Goal: Check status: Check status

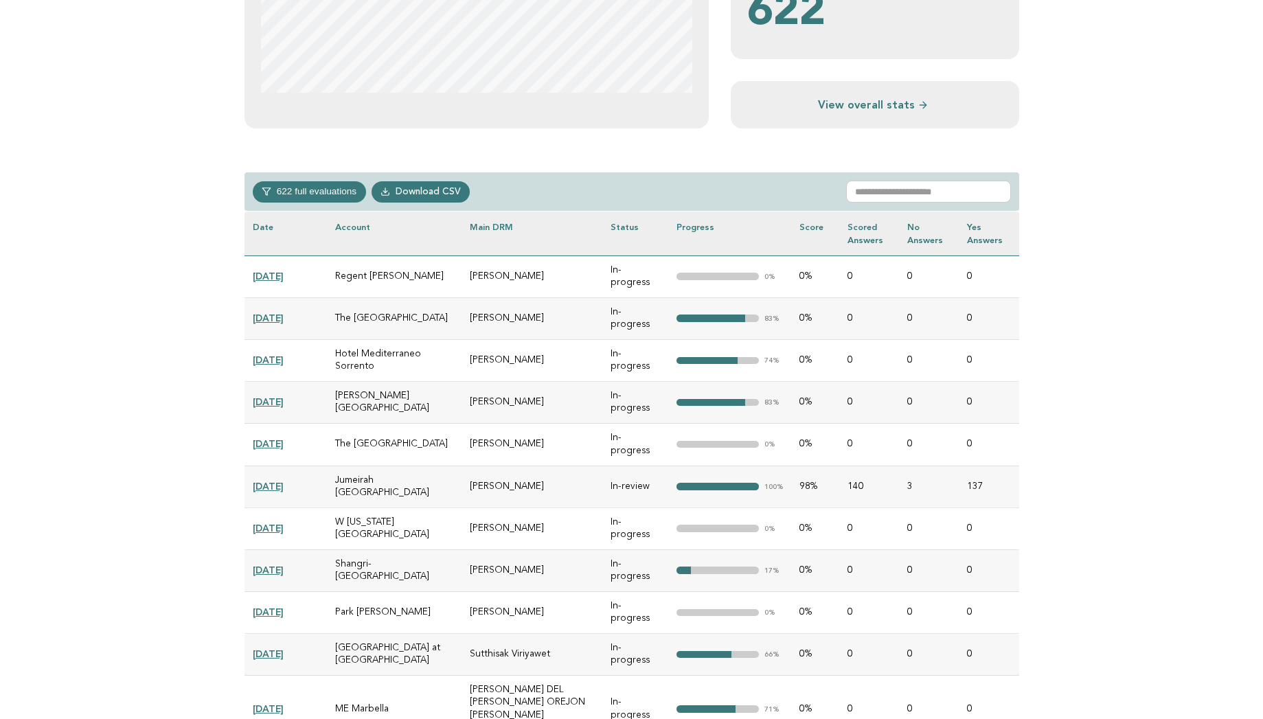
scroll to position [494, 0]
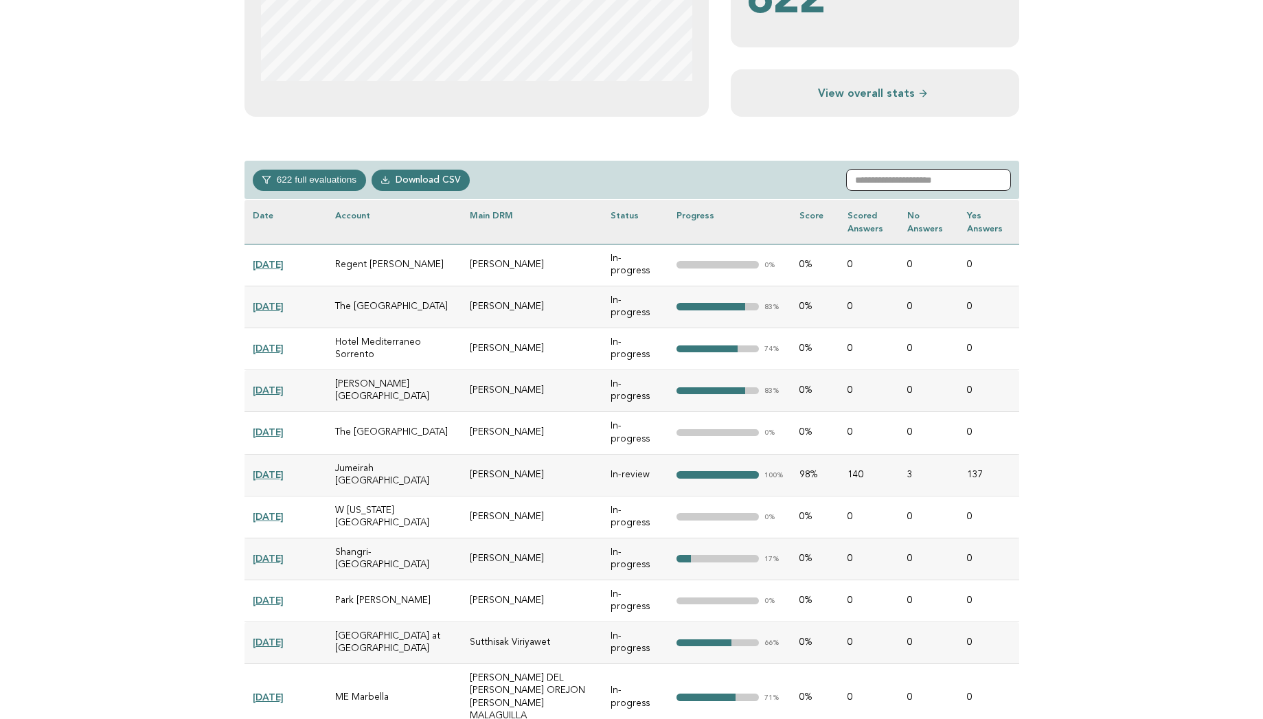
click at [902, 182] on input "text" at bounding box center [928, 180] width 165 height 22
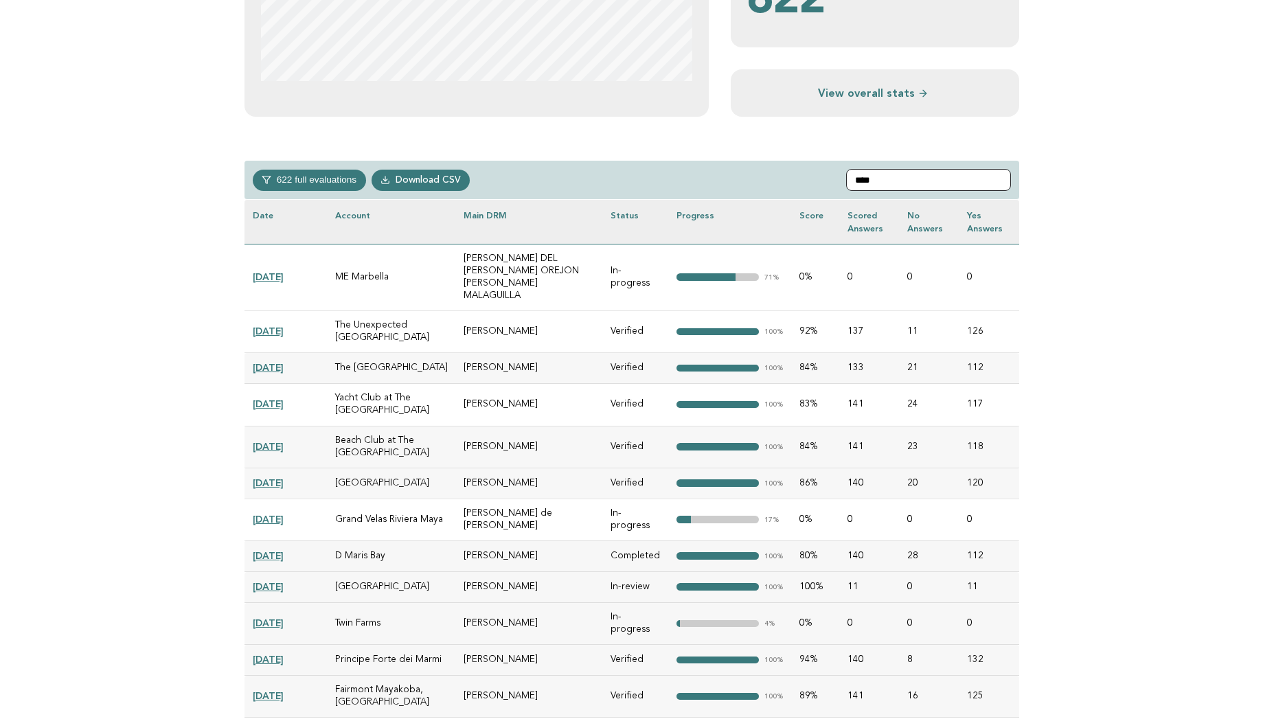
scroll to position [289, 0]
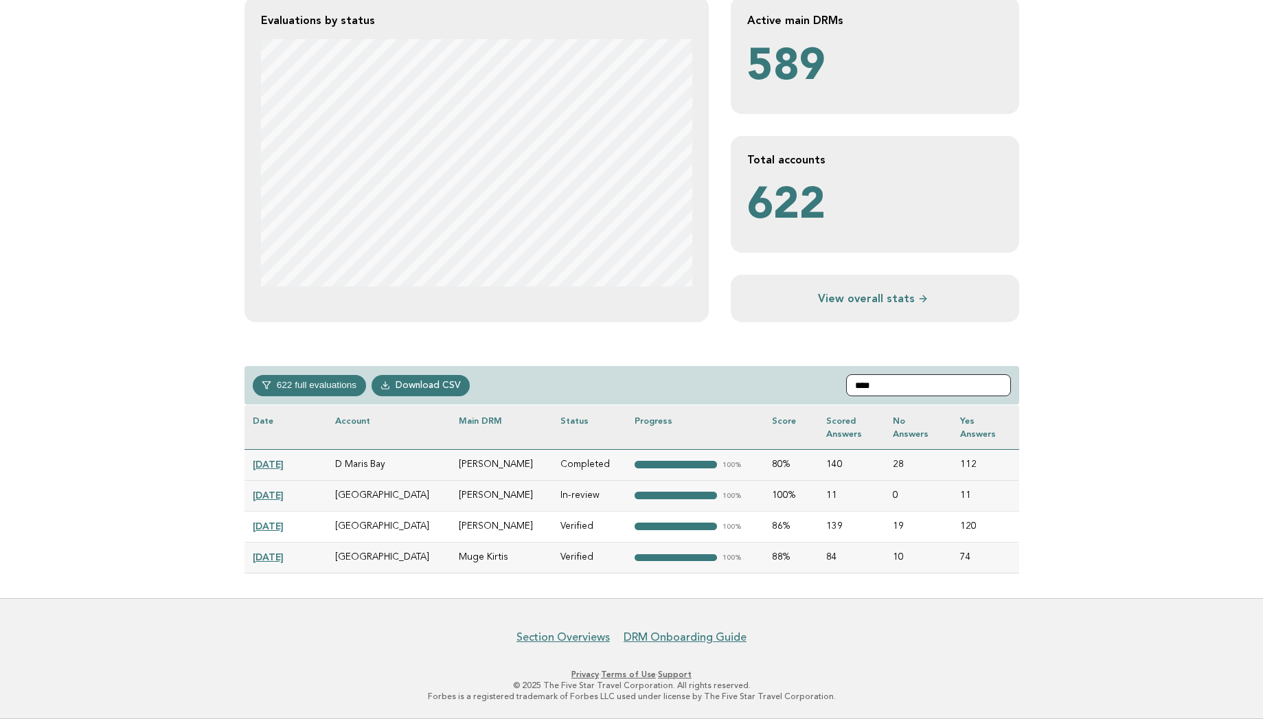
type input "****"
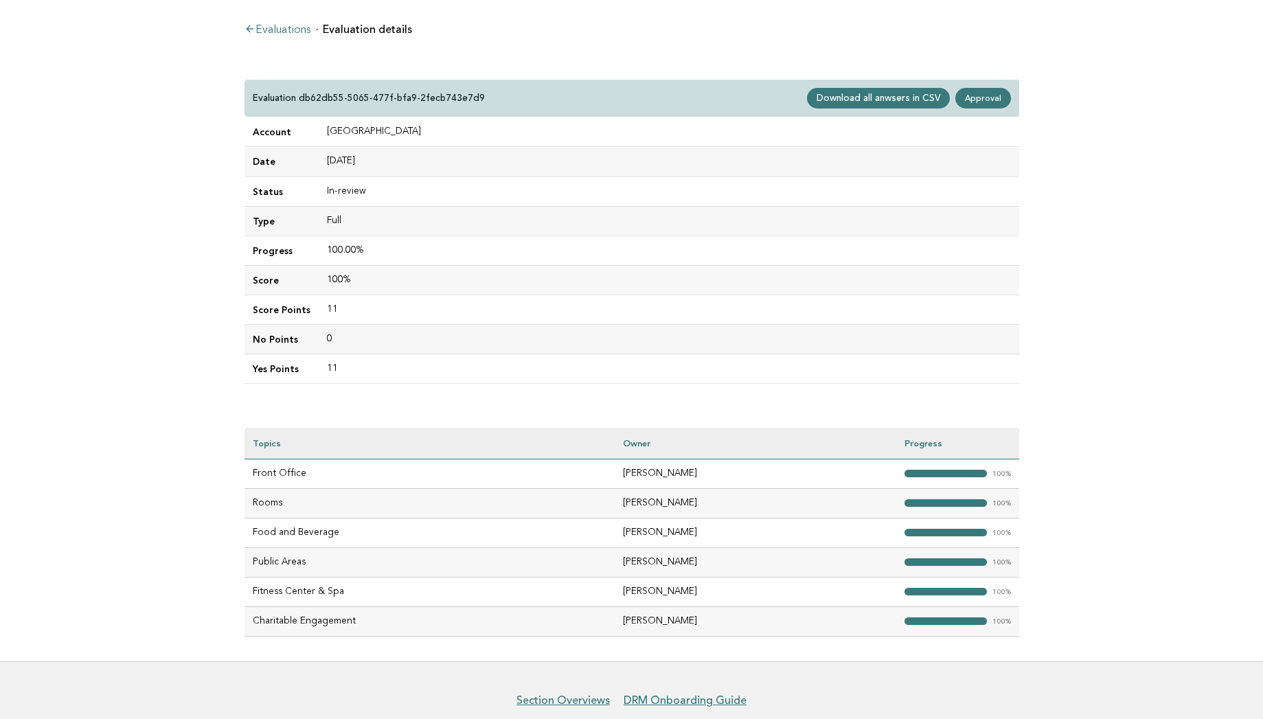
scroll to position [34, 0]
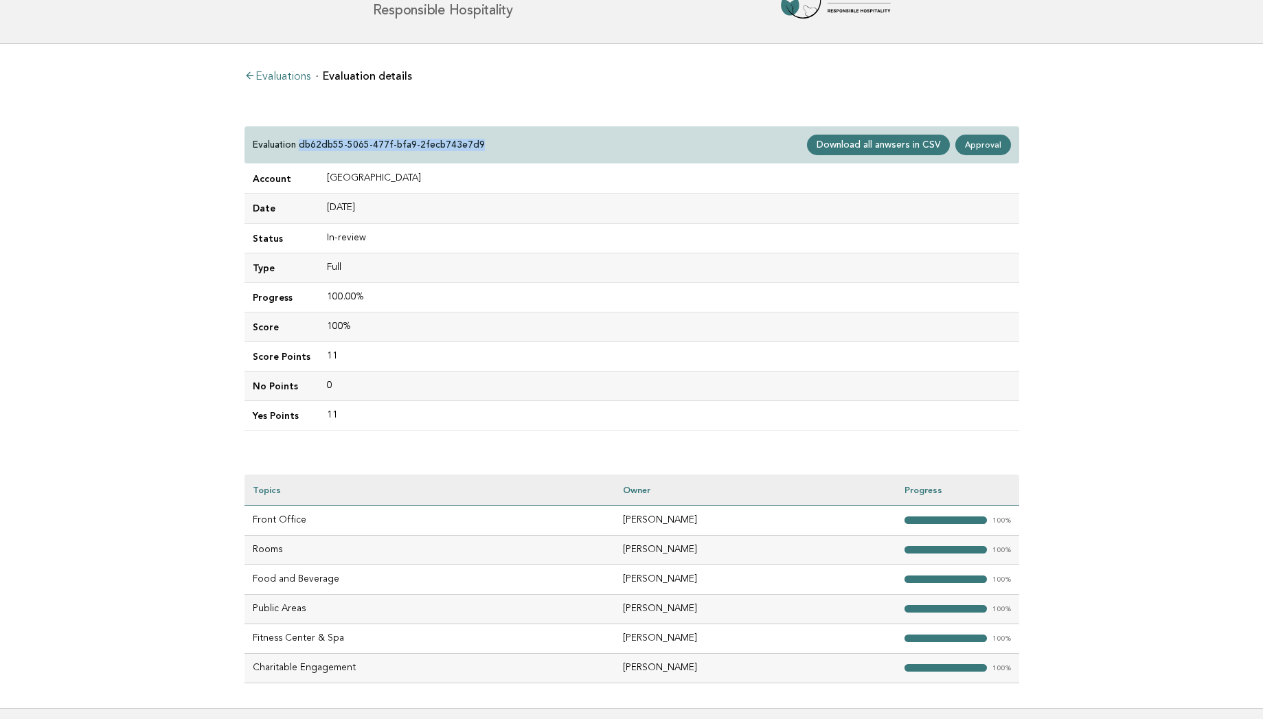
drag, startPoint x: 485, startPoint y: 147, endPoint x: 300, endPoint y: 144, distance: 184.8
click at [300, 144] on div "Evaluation db62db55-5065-477f-bfa9-2fecb743e7d9 Download all anwsers in CSV App…" at bounding box center [631, 145] width 775 height 38
copy p "db62db55-5065-477f-bfa9-2fecb743e7d9"
drag, startPoint x: 411, startPoint y: 174, endPoint x: 324, endPoint y: 176, distance: 86.5
click at [324, 176] on td "[GEOGRAPHIC_DATA]" at bounding box center [669, 179] width 701 height 30
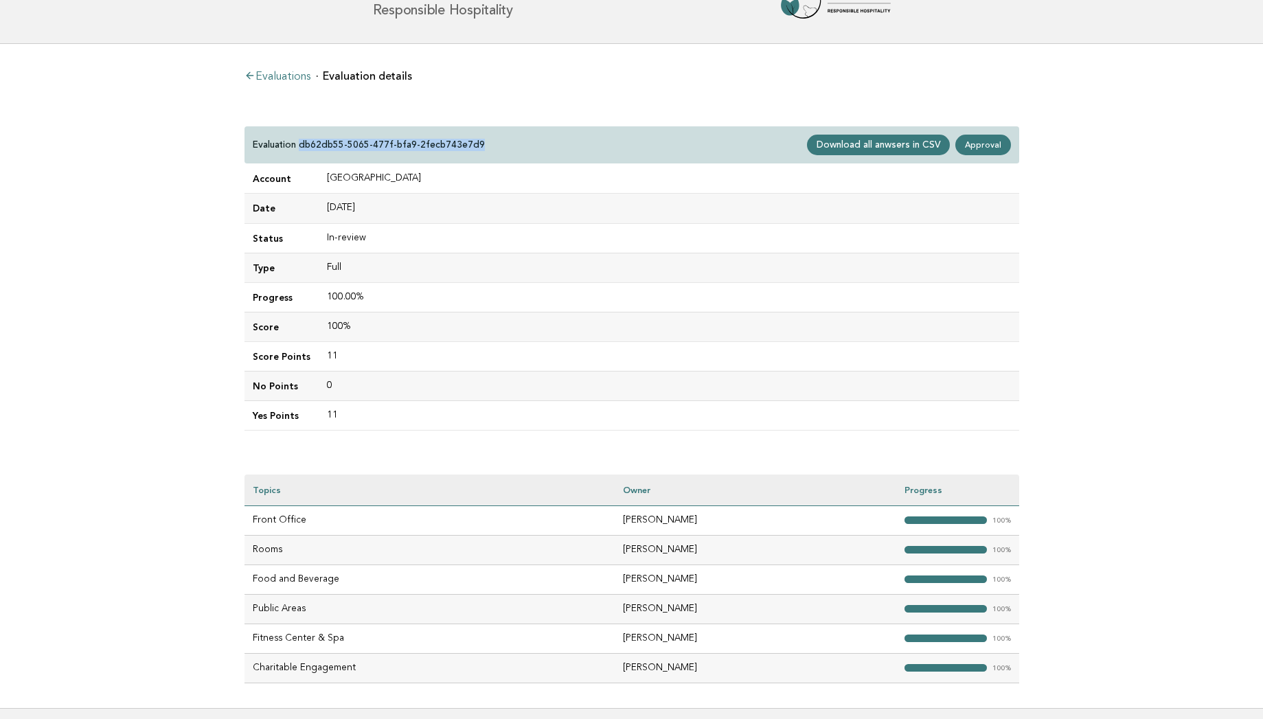
copy td "[GEOGRAPHIC_DATA]"
drag, startPoint x: 482, startPoint y: 143, endPoint x: 301, endPoint y: 150, distance: 181.4
click at [301, 150] on div "Evaluation db62db55-5065-477f-bfa9-2fecb743e7d9 Download all anwsers in CSV App…" at bounding box center [631, 145] width 775 height 38
copy p "db62db55-5065-477f-bfa9-2fecb743e7d9"
